Goal: Transaction & Acquisition: Purchase product/service

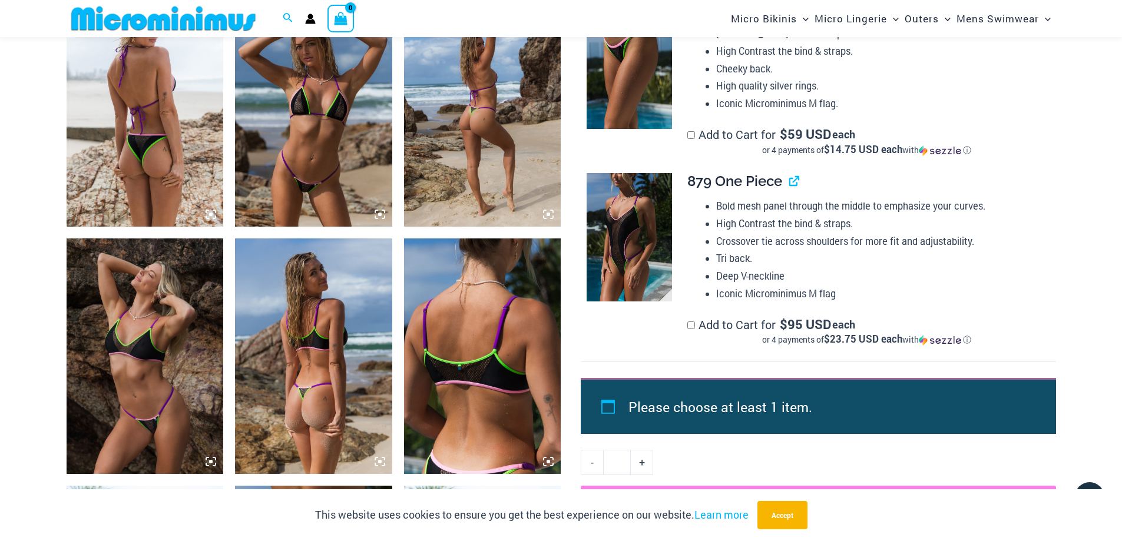
scroll to position [1176, 0]
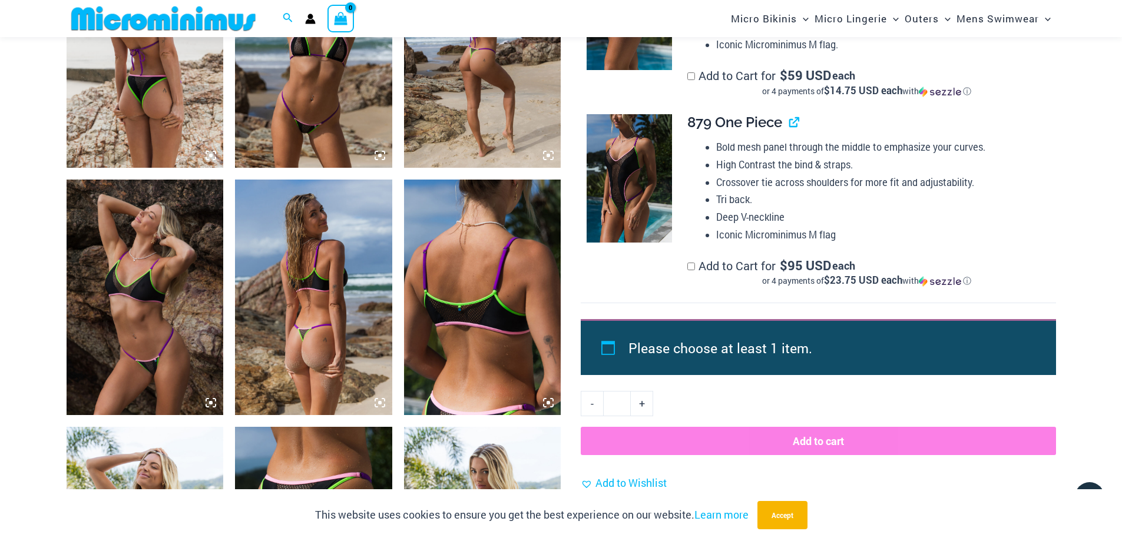
click at [319, 353] on img at bounding box center [313, 298] width 157 height 236
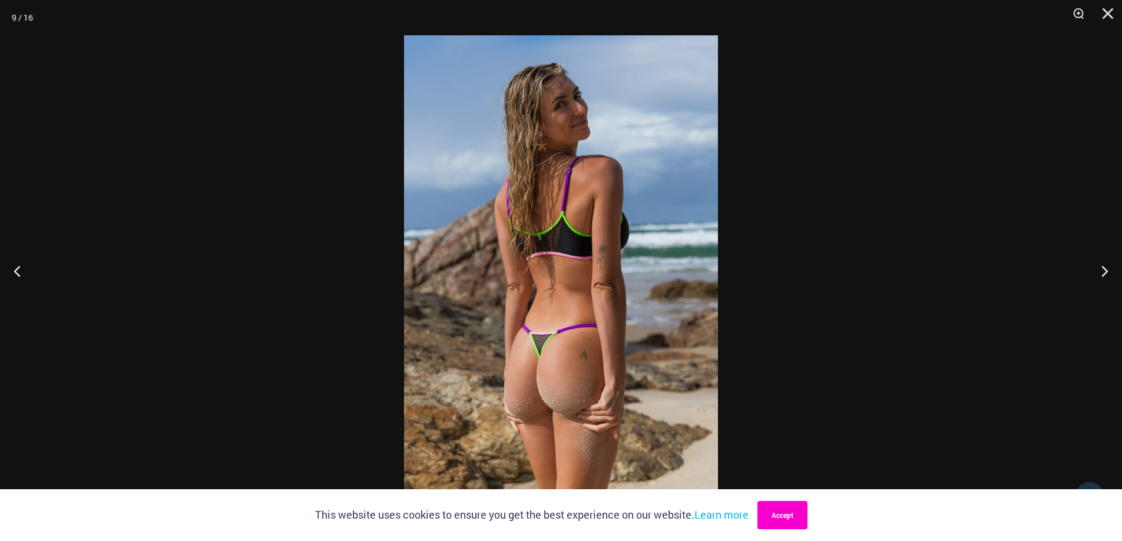
click at [798, 512] on button "Accept" at bounding box center [782, 515] width 50 height 28
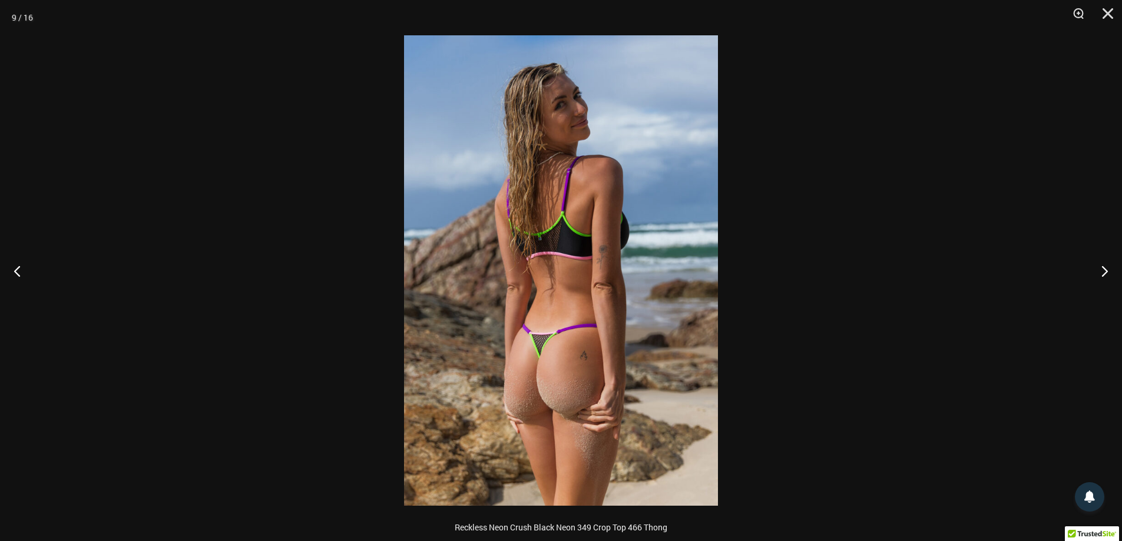
click at [798, 512] on div at bounding box center [561, 270] width 1122 height 541
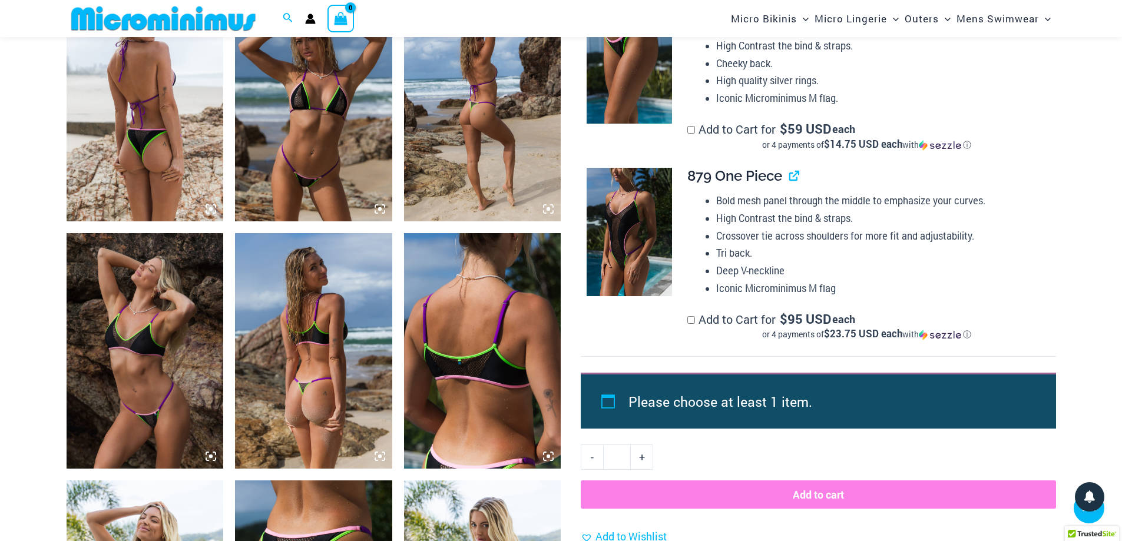
scroll to position [1117, 0]
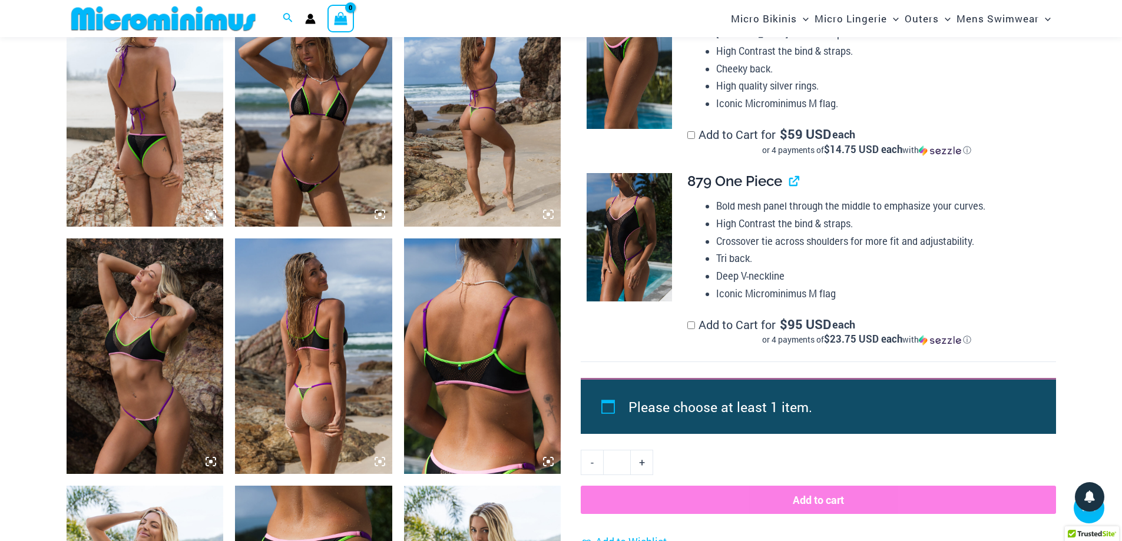
click at [315, 392] on img at bounding box center [313, 356] width 157 height 236
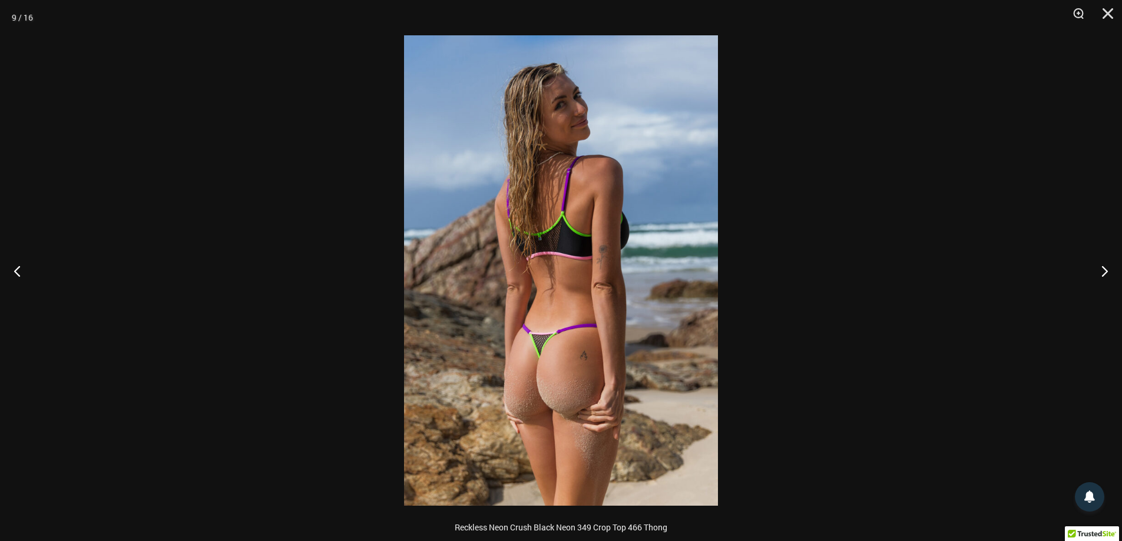
click at [570, 386] on img at bounding box center [561, 270] width 314 height 470
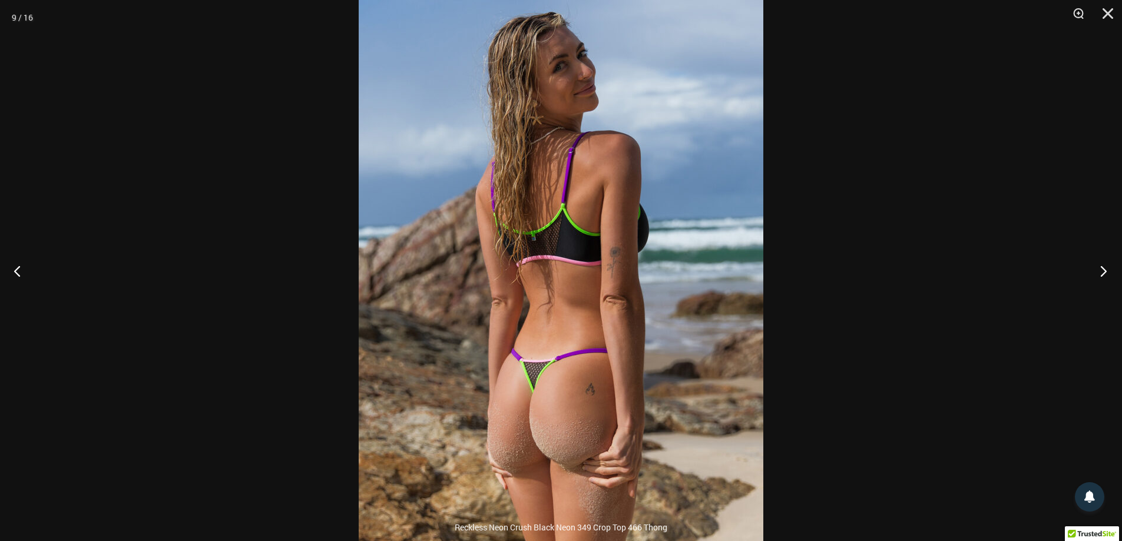
click at [1106, 270] on button "Next" at bounding box center [1100, 270] width 44 height 59
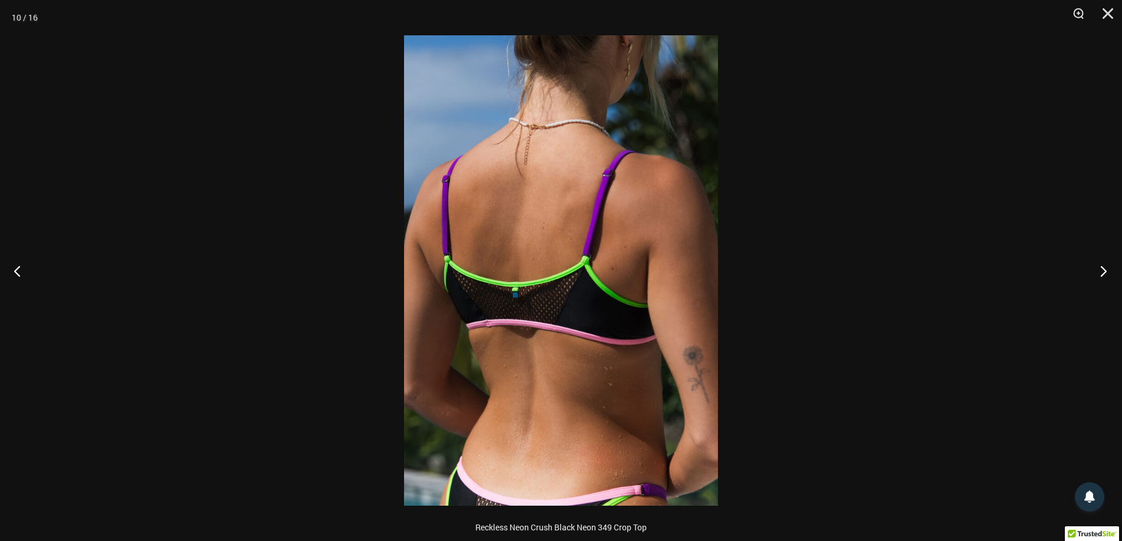
click at [1105, 270] on button "Next" at bounding box center [1100, 270] width 44 height 59
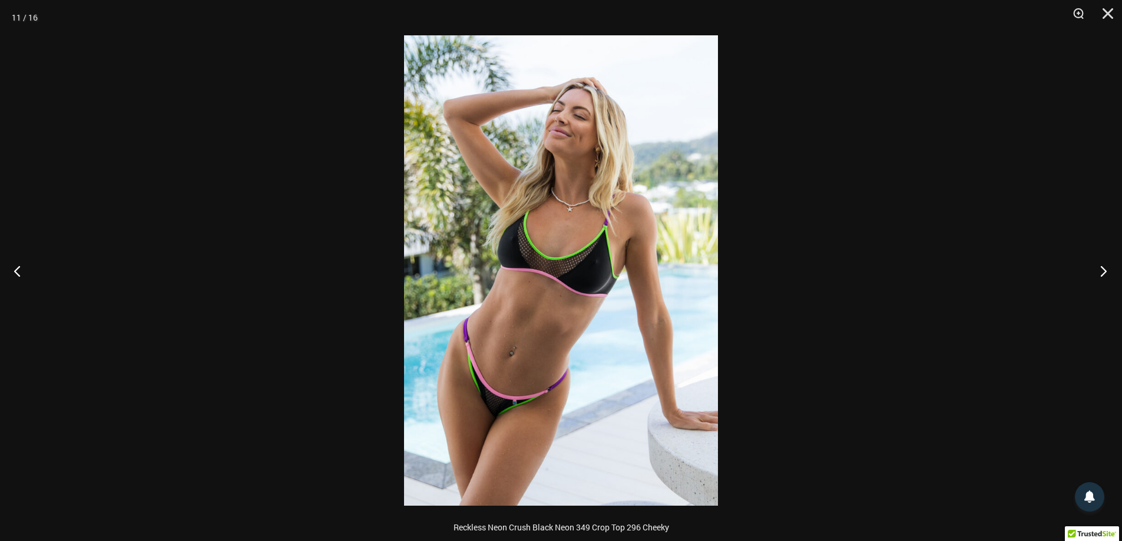
click at [1102, 271] on button "Next" at bounding box center [1100, 270] width 44 height 59
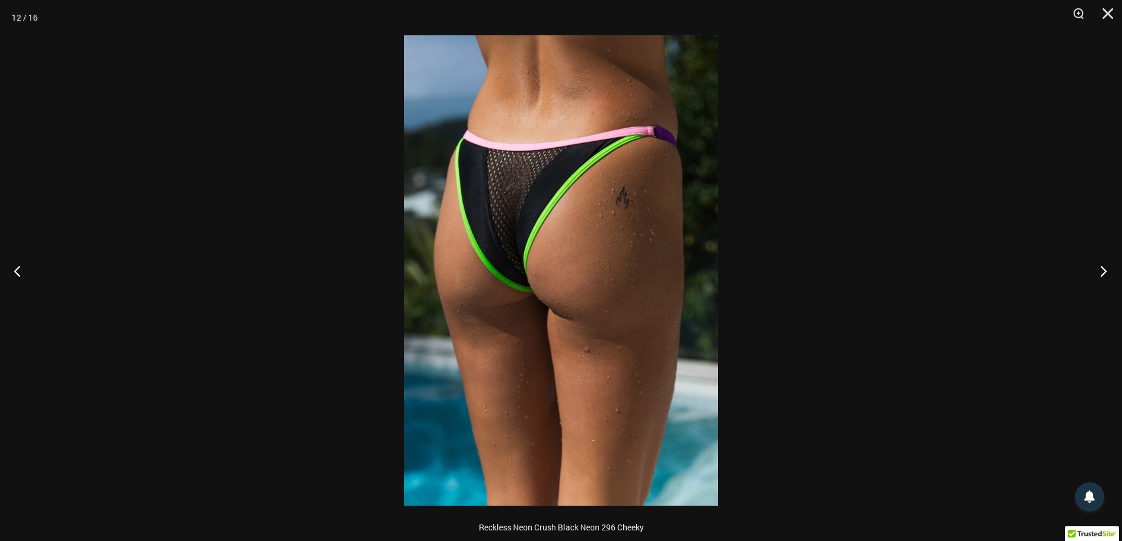
click at [1102, 271] on button "Next" at bounding box center [1100, 270] width 44 height 59
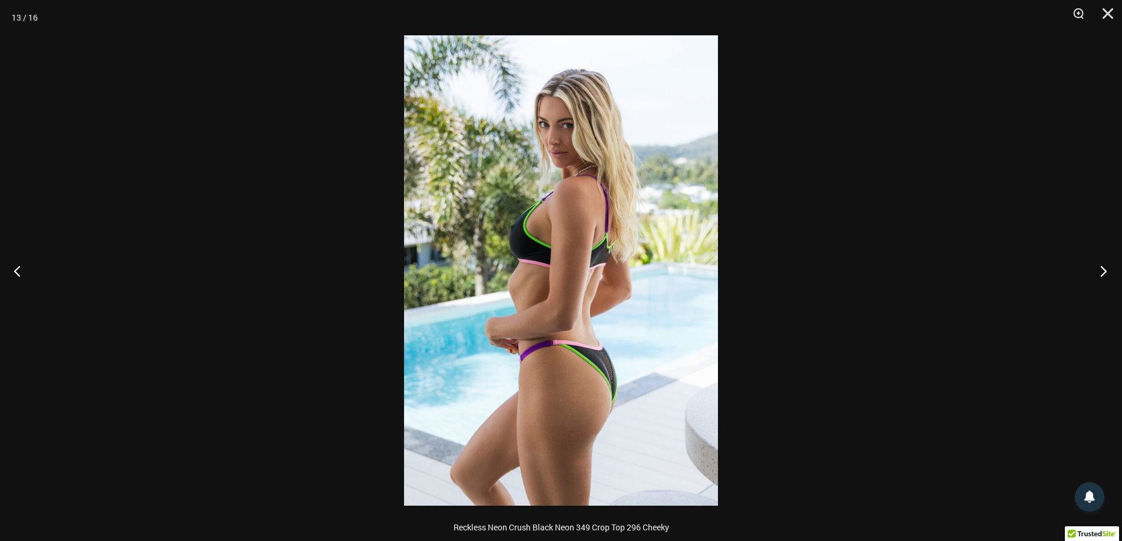
click at [1102, 271] on button "Next" at bounding box center [1100, 270] width 44 height 59
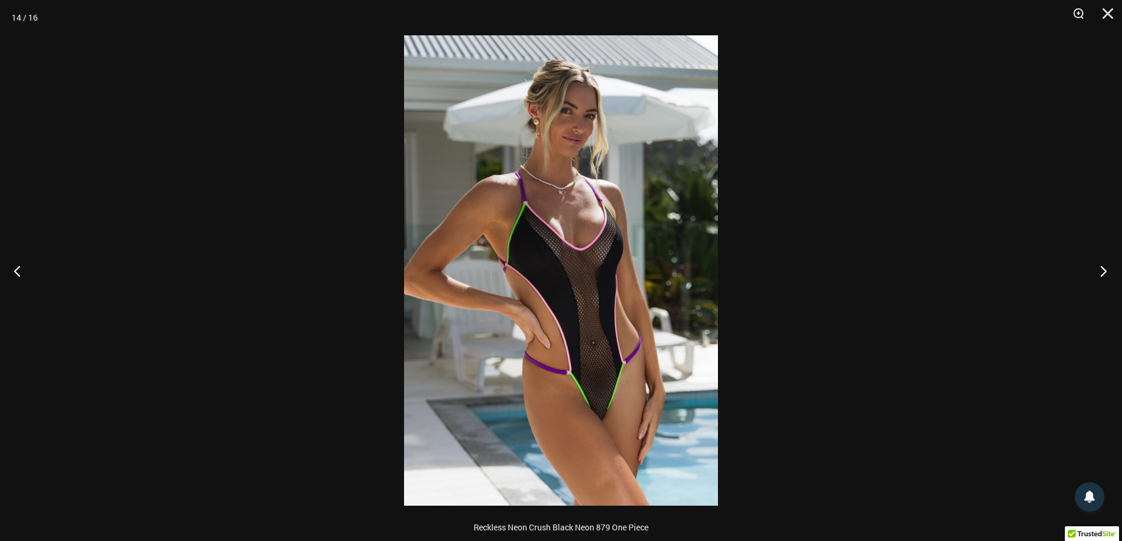
click at [1102, 271] on button "Next" at bounding box center [1100, 270] width 44 height 59
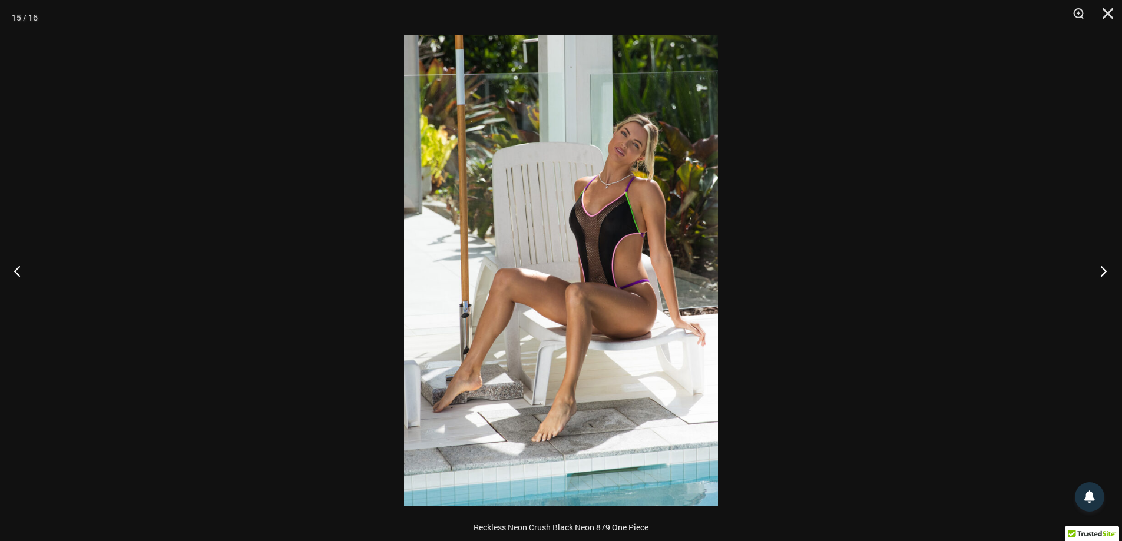
click at [1102, 271] on button "Next" at bounding box center [1100, 270] width 44 height 59
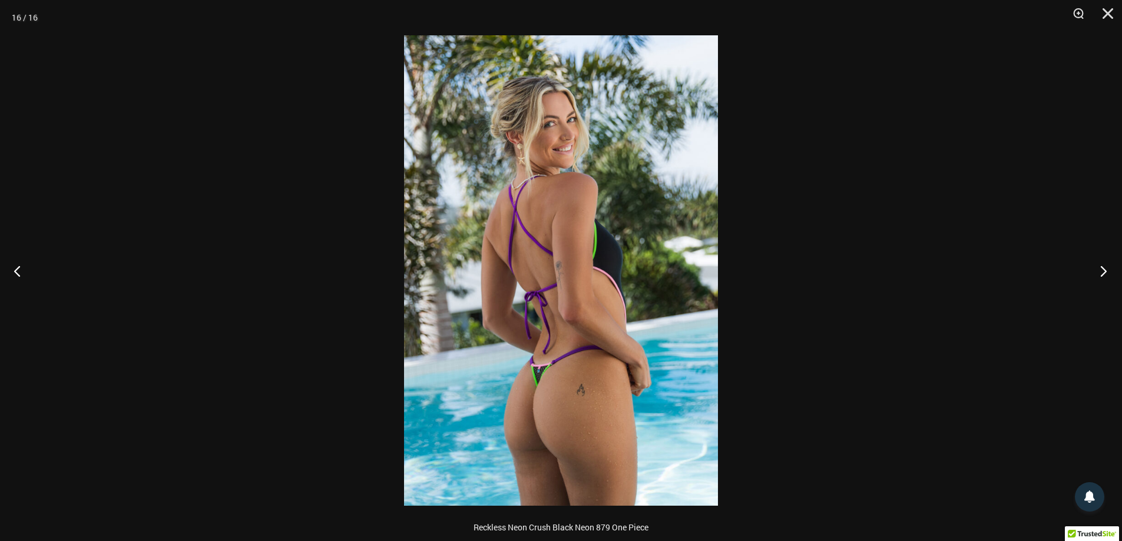
click at [1100, 269] on button "Next" at bounding box center [1100, 270] width 44 height 59
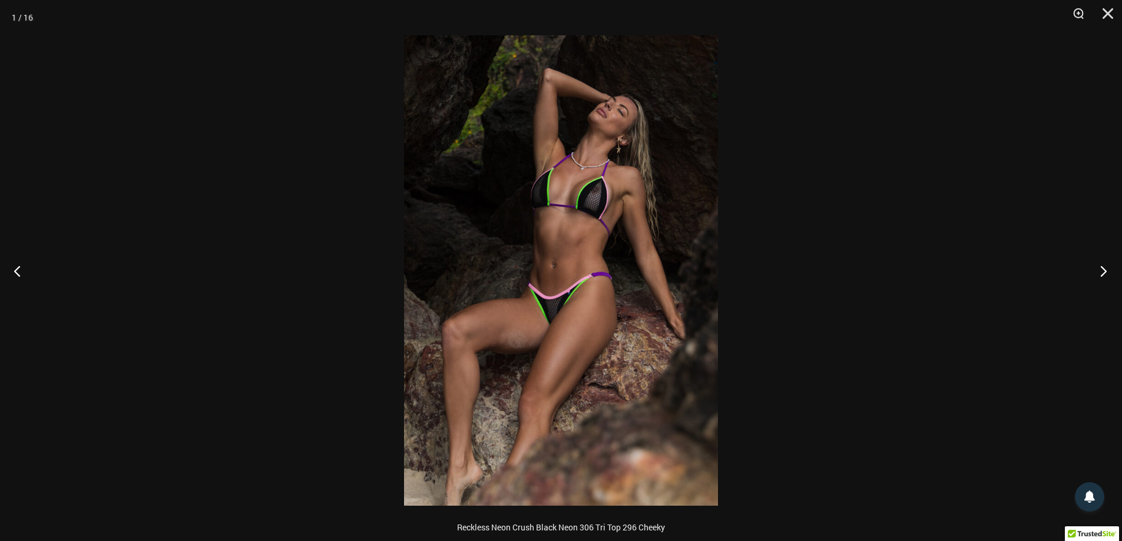
click at [1102, 272] on button "Next" at bounding box center [1100, 270] width 44 height 59
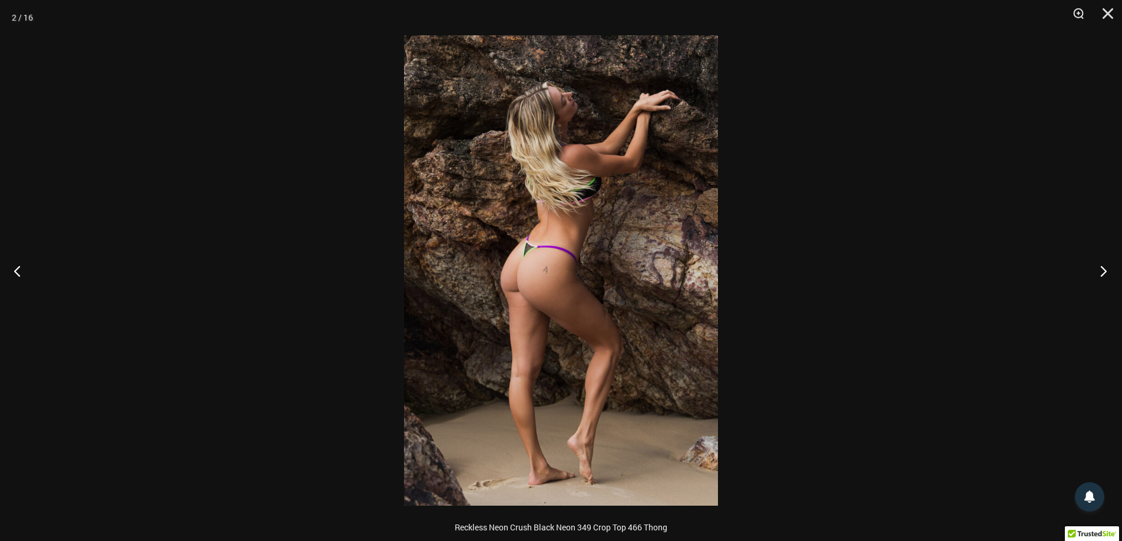
click at [1102, 272] on button "Next" at bounding box center [1100, 270] width 44 height 59
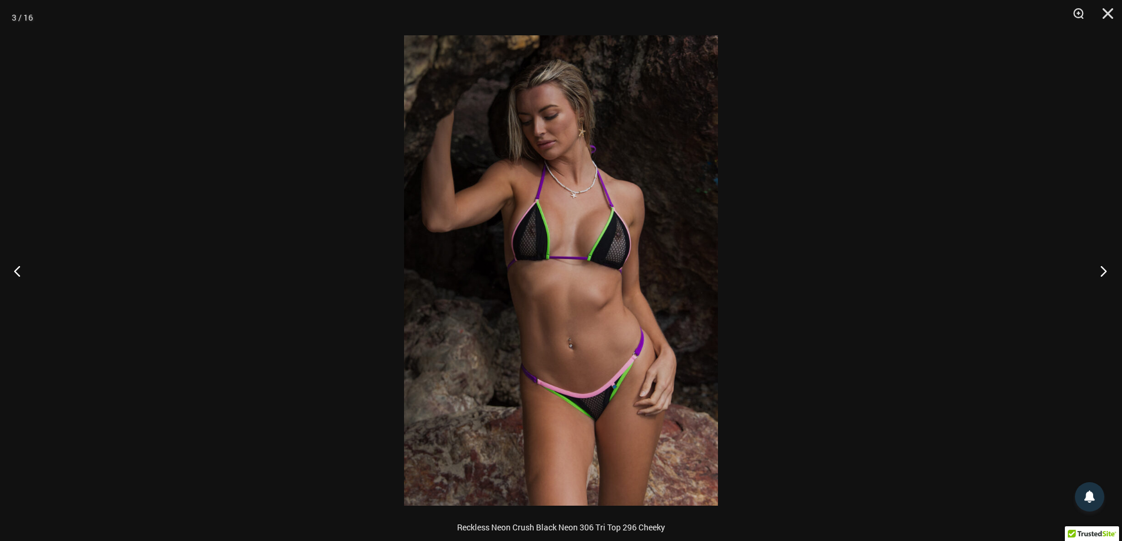
click at [1102, 272] on button "Next" at bounding box center [1100, 270] width 44 height 59
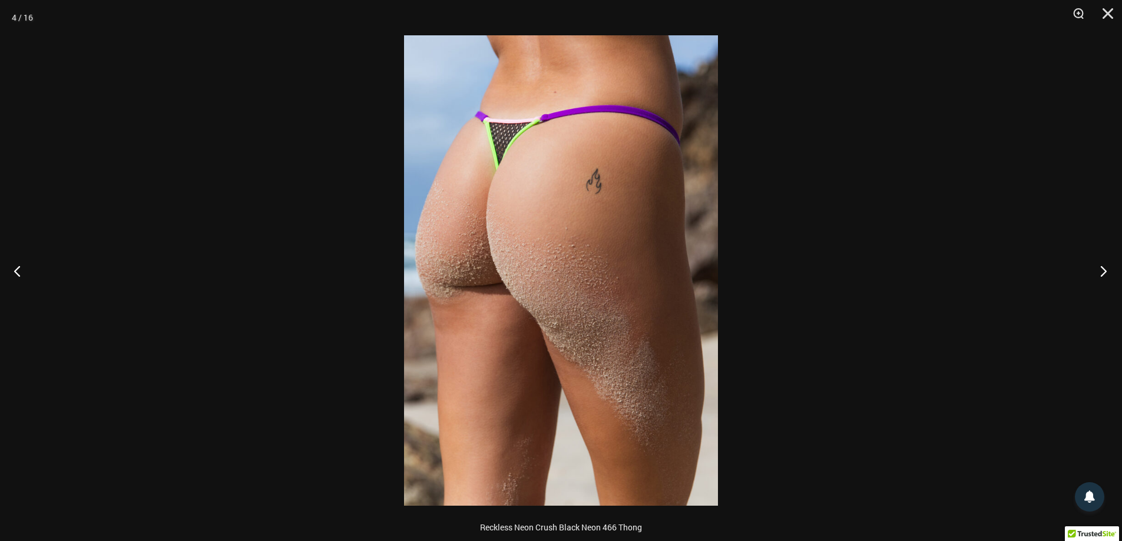
click at [1102, 272] on button "Next" at bounding box center [1100, 270] width 44 height 59
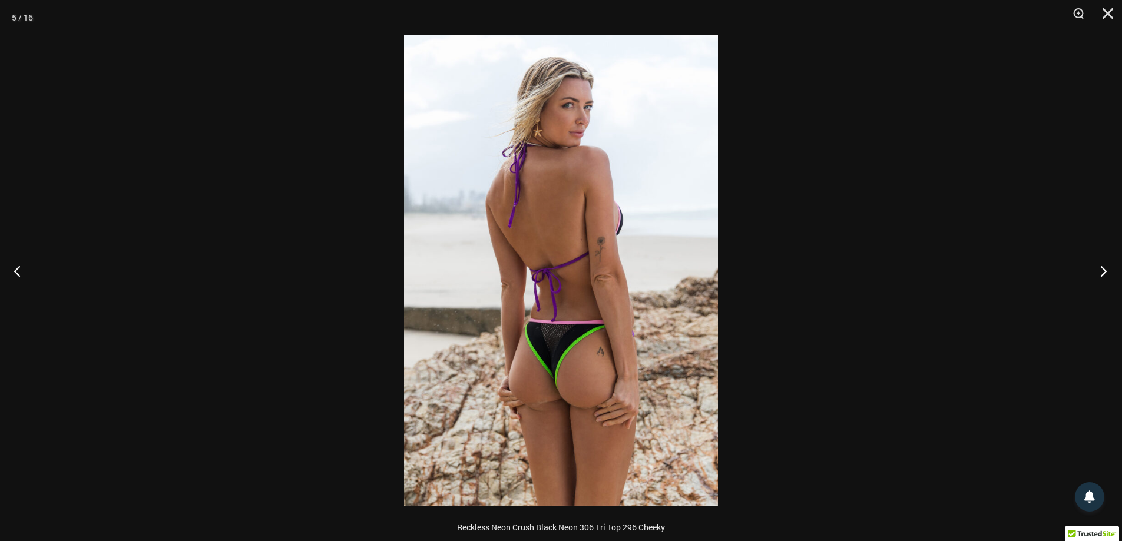
click at [1102, 272] on button "Next" at bounding box center [1100, 270] width 44 height 59
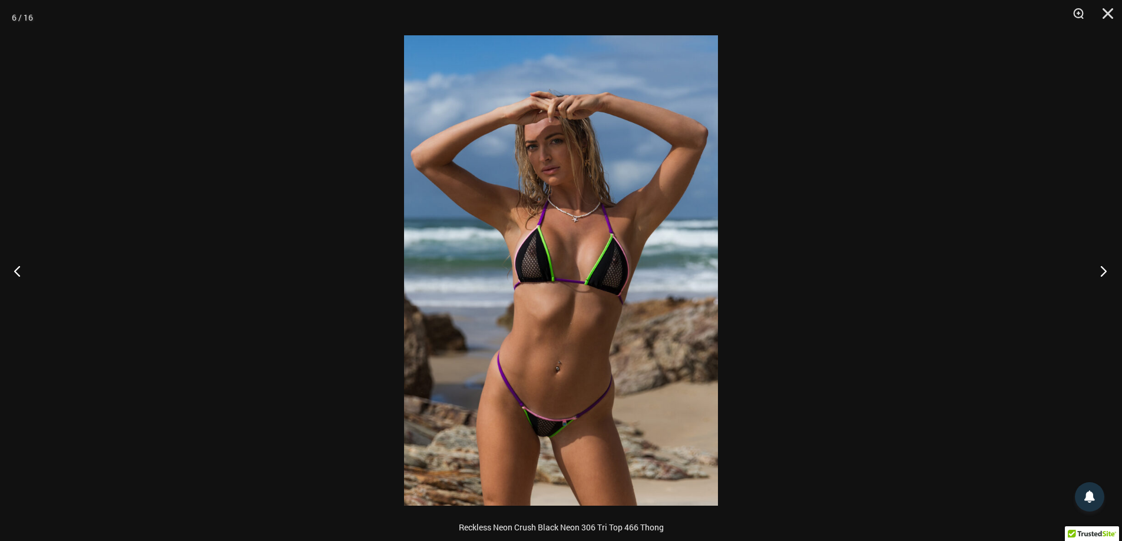
click at [1102, 272] on button "Next" at bounding box center [1100, 270] width 44 height 59
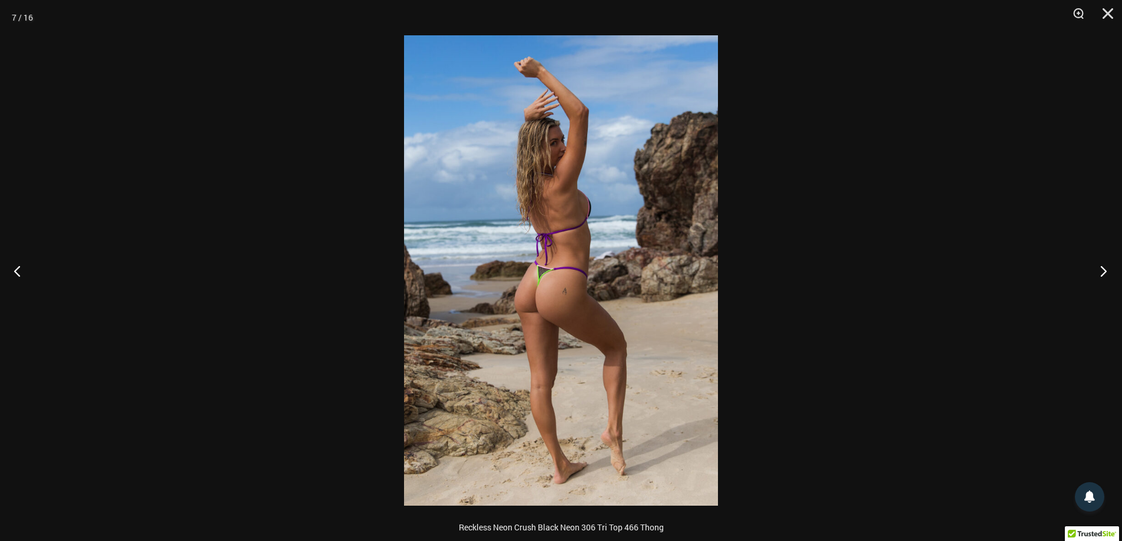
click at [1102, 272] on button "Next" at bounding box center [1100, 270] width 44 height 59
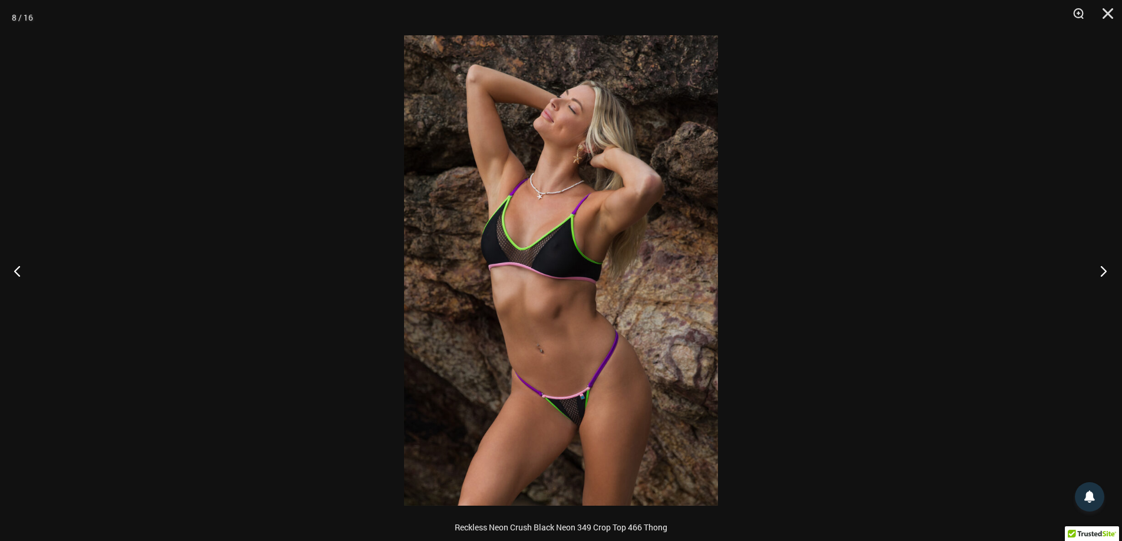
click at [1102, 272] on button "Next" at bounding box center [1100, 270] width 44 height 59
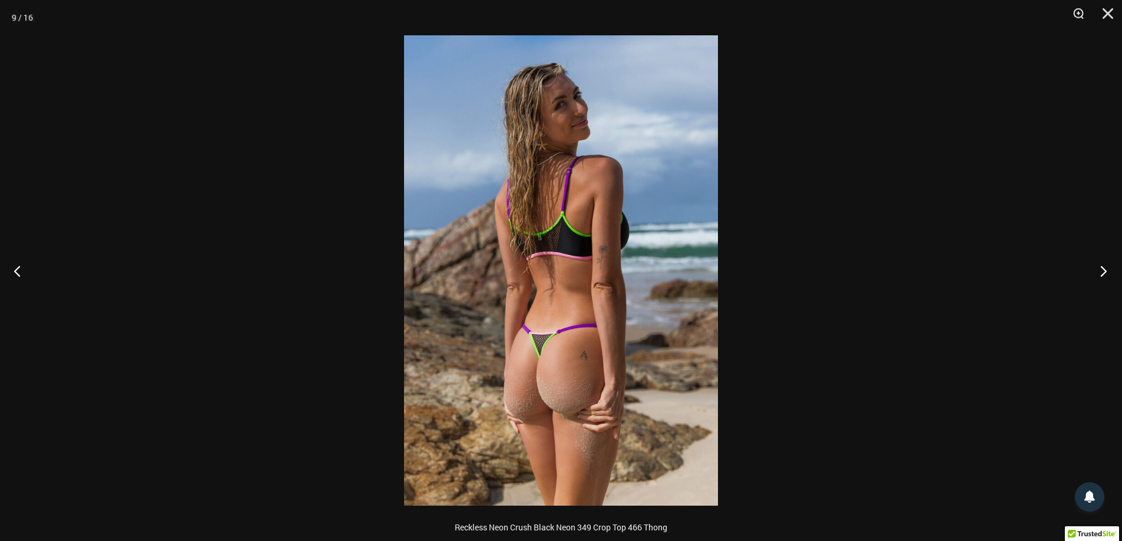
click at [1102, 272] on button "Next" at bounding box center [1100, 270] width 44 height 59
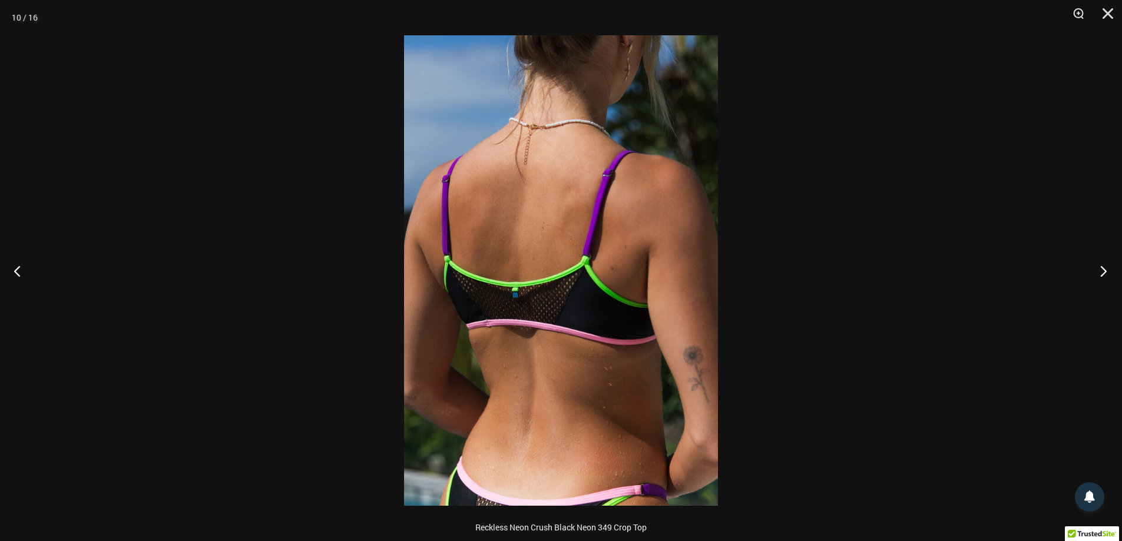
click at [1102, 272] on button "Next" at bounding box center [1100, 270] width 44 height 59
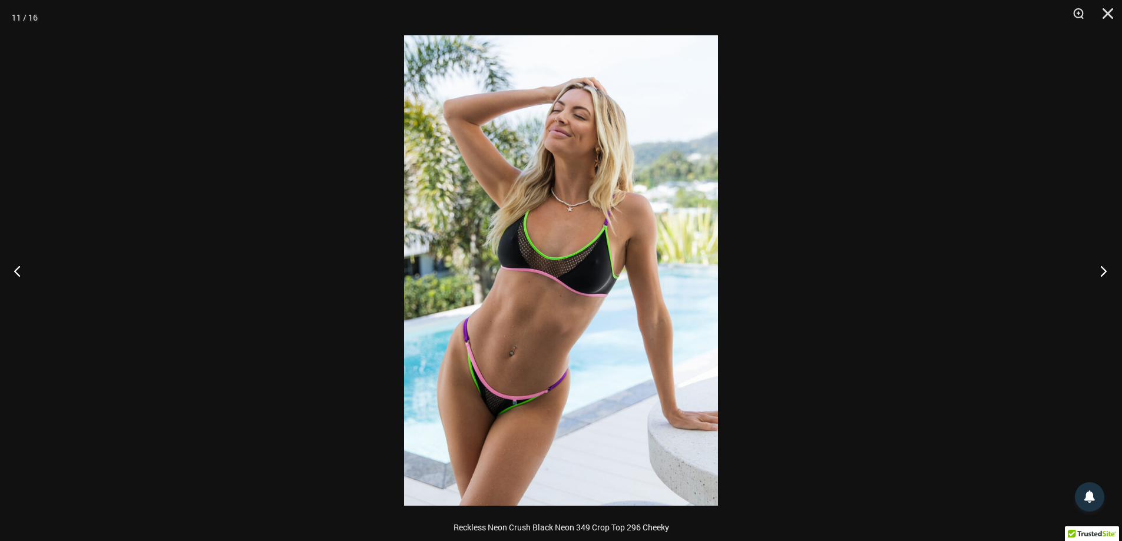
click at [1102, 272] on button "Next" at bounding box center [1100, 270] width 44 height 59
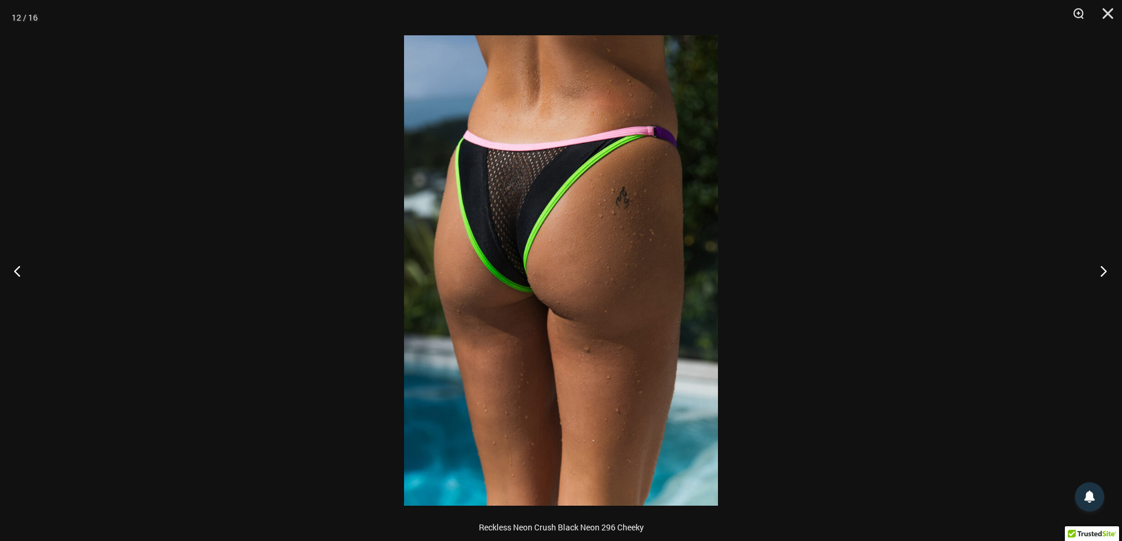
click at [1102, 272] on button "Next" at bounding box center [1100, 270] width 44 height 59
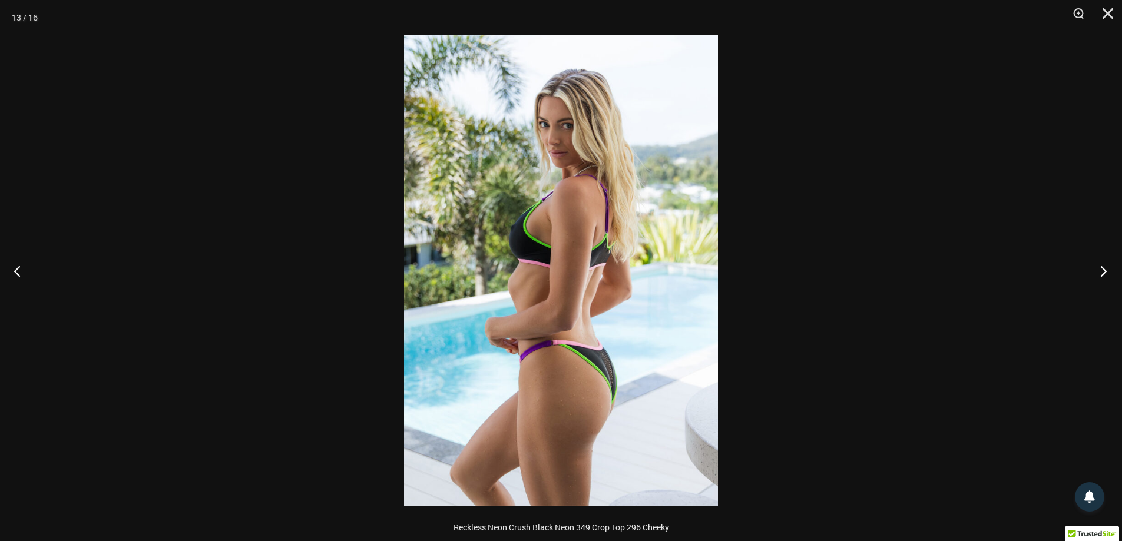
click at [1102, 272] on button "Next" at bounding box center [1100, 270] width 44 height 59
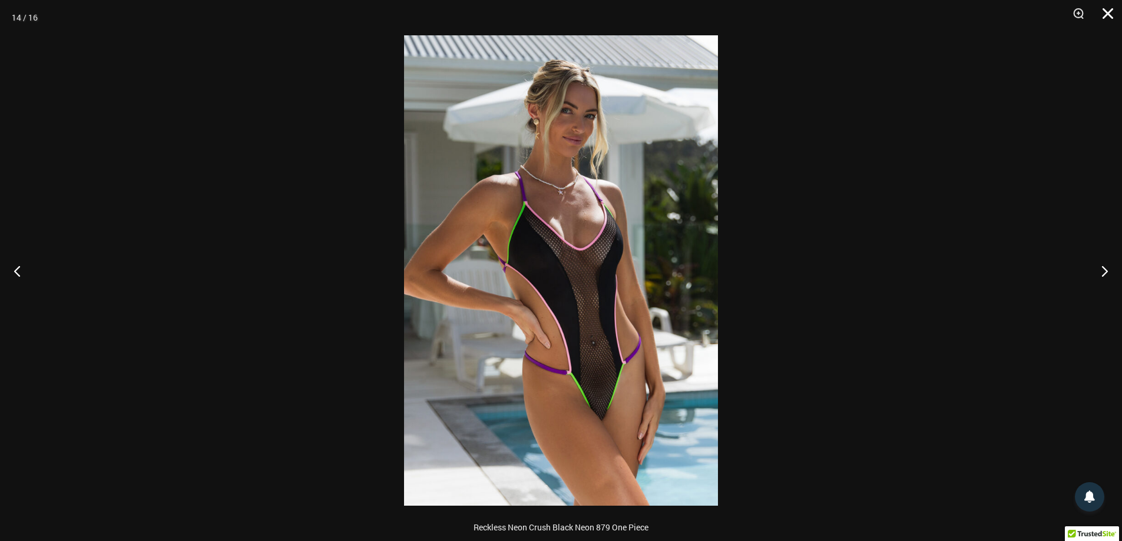
click at [1108, 15] on button "Close" at bounding box center [1103, 17] width 29 height 35
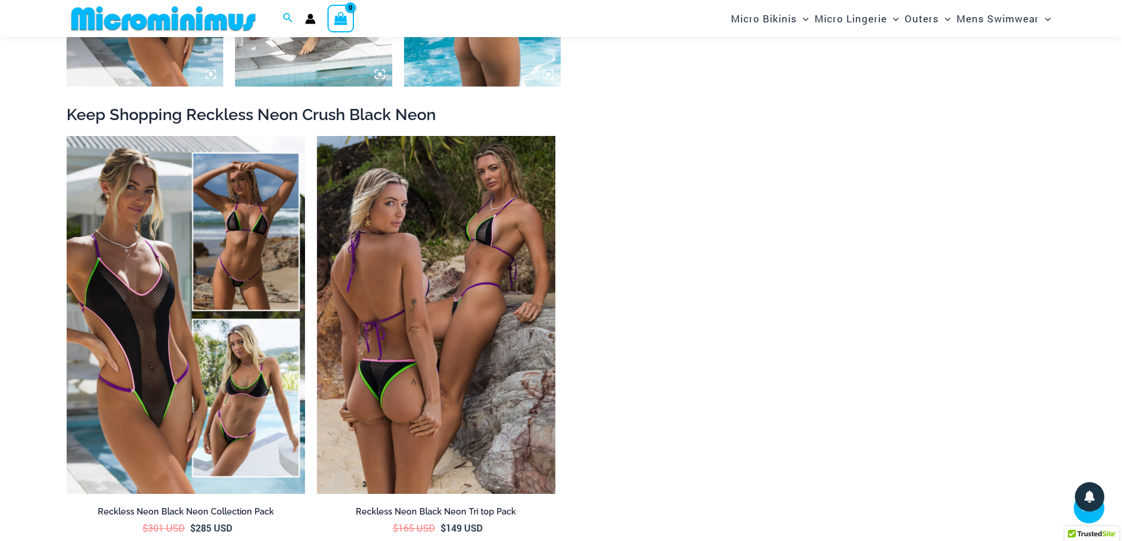
scroll to position [2059, 0]
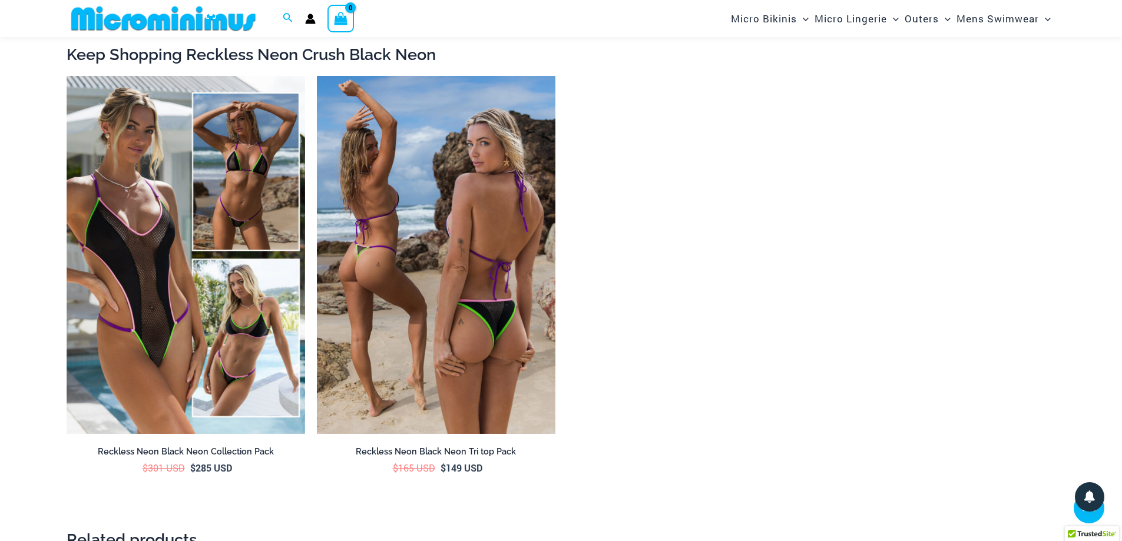
click at [447, 269] on img at bounding box center [436, 255] width 238 height 358
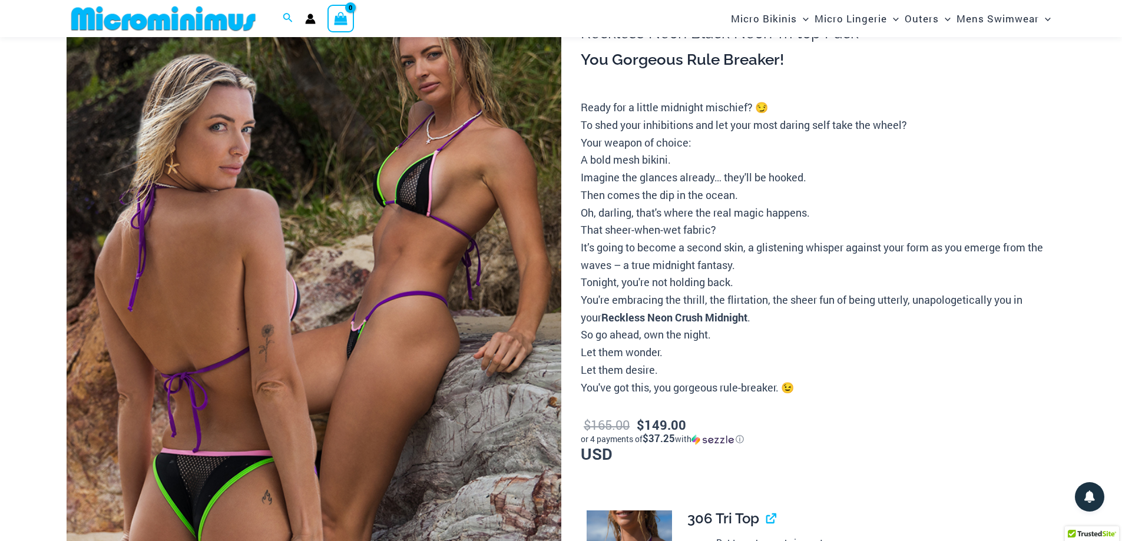
scroll to position [118, 0]
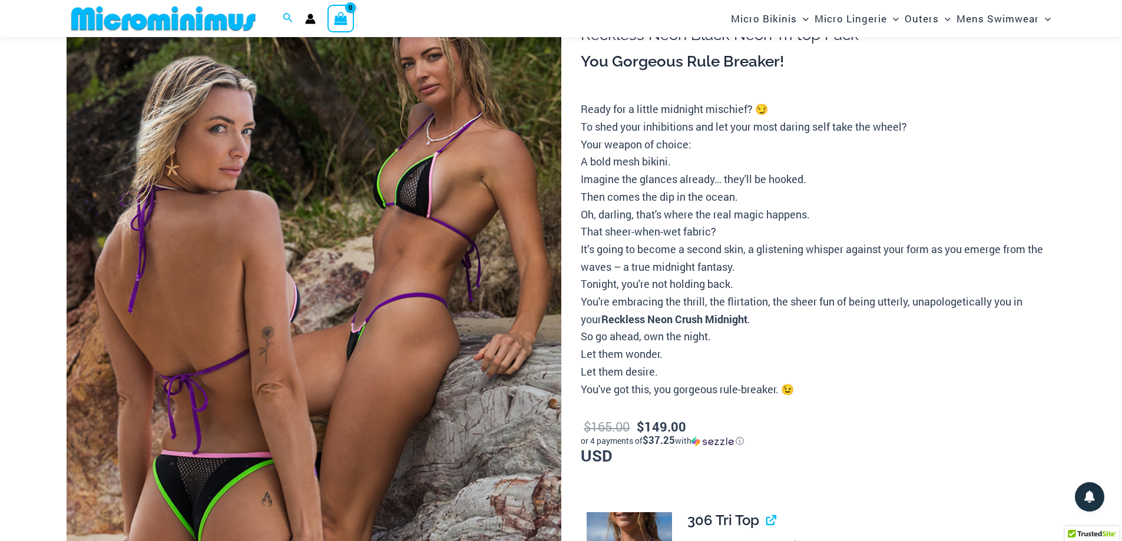
click at [410, 262] on img at bounding box center [314, 360] width 495 height 742
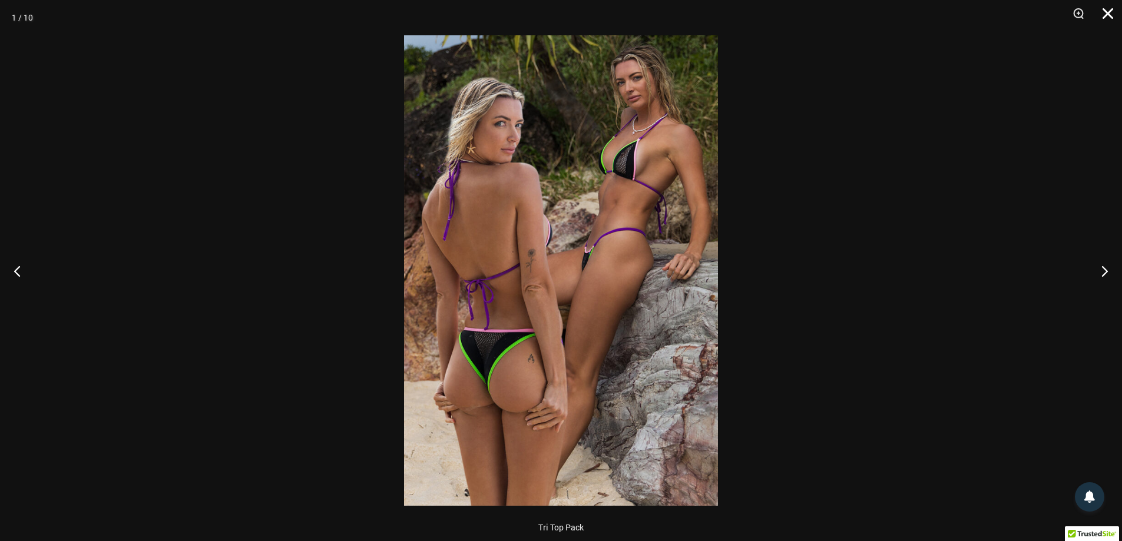
click at [1108, 11] on button "Close" at bounding box center [1103, 17] width 29 height 35
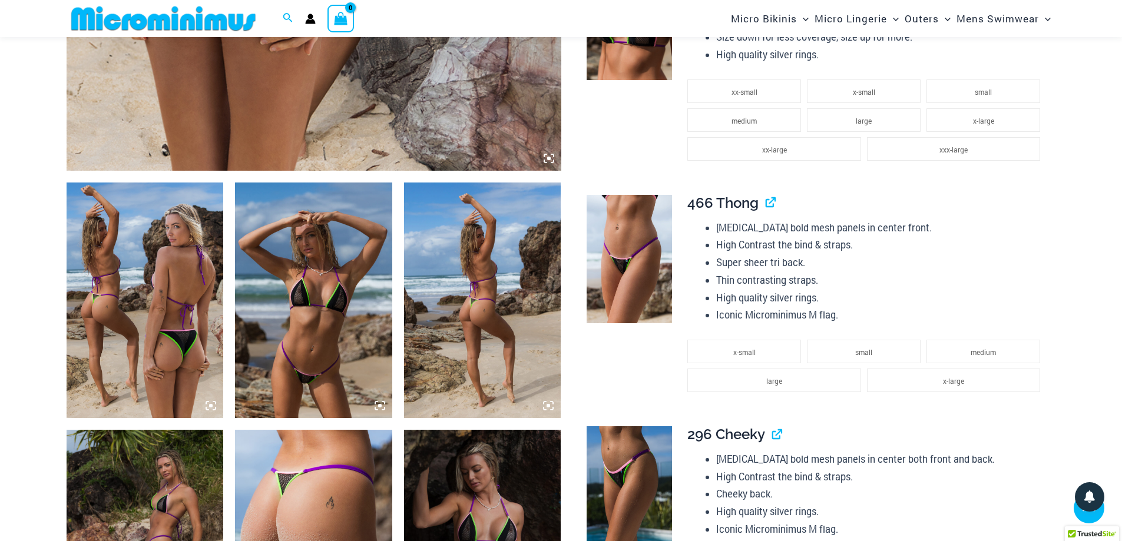
scroll to position [765, 0]
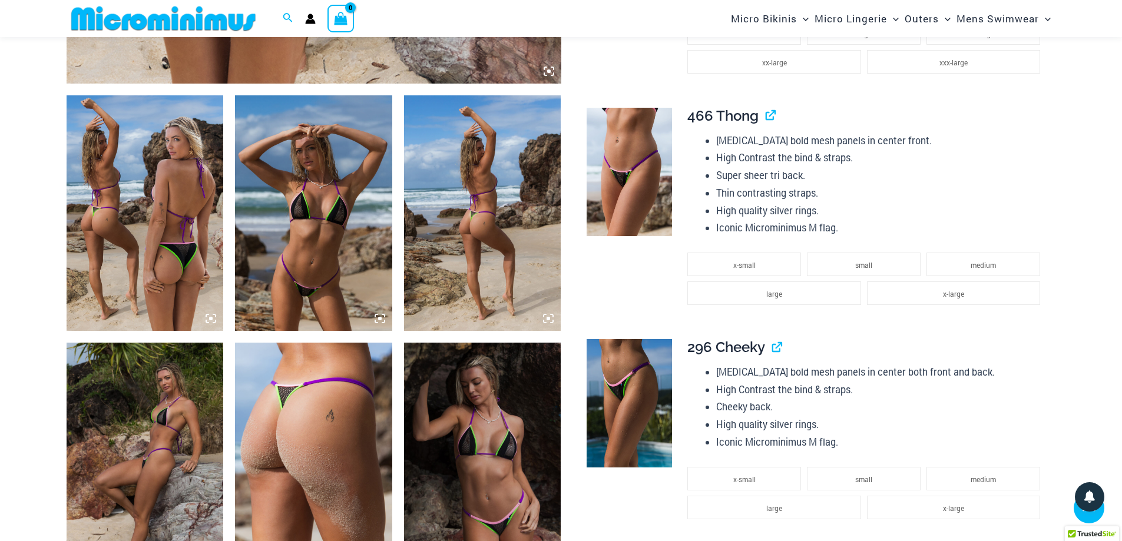
click at [141, 274] on img at bounding box center [145, 213] width 157 height 236
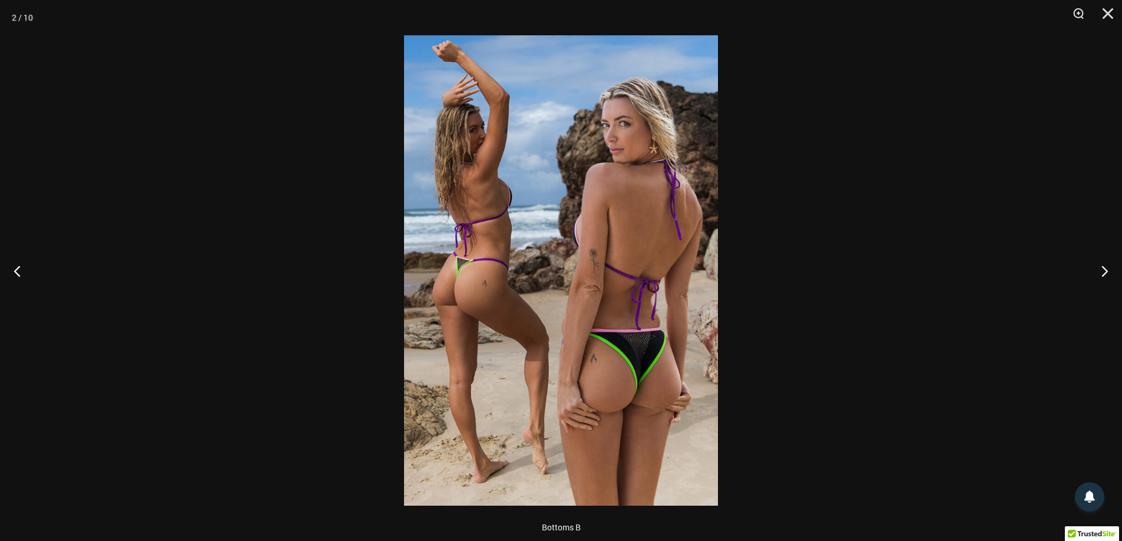
click at [487, 209] on img at bounding box center [561, 270] width 314 height 470
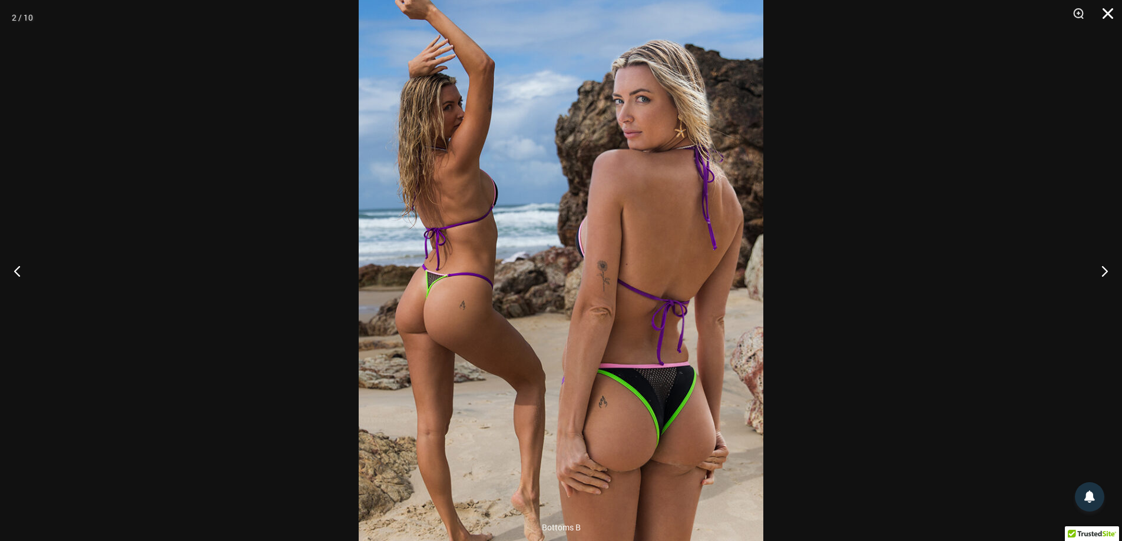
click at [1105, 13] on button "Close" at bounding box center [1103, 17] width 29 height 35
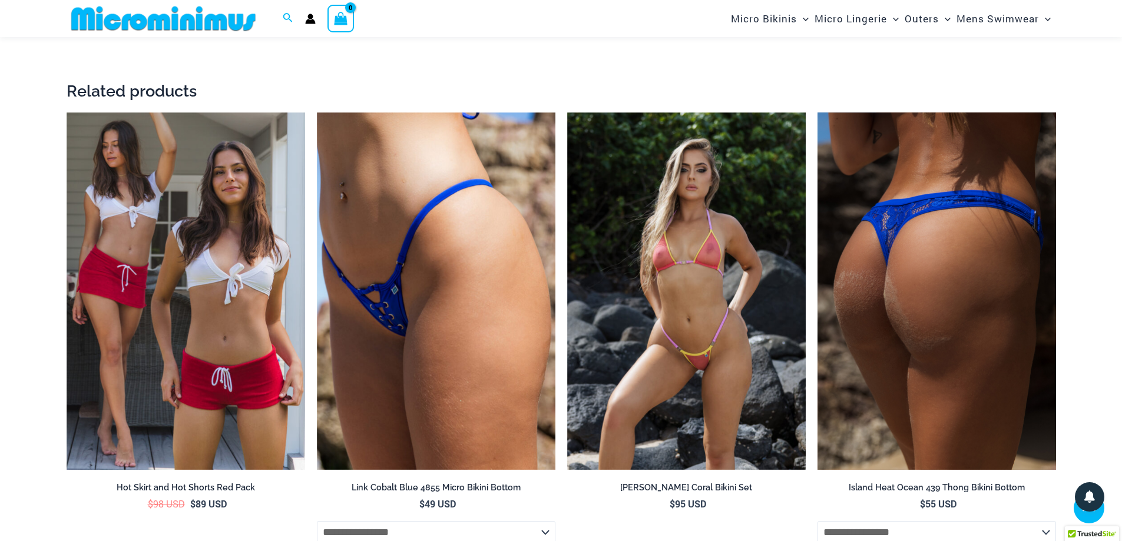
scroll to position [2355, 0]
